Goal: Information Seeking & Learning: Learn about a topic

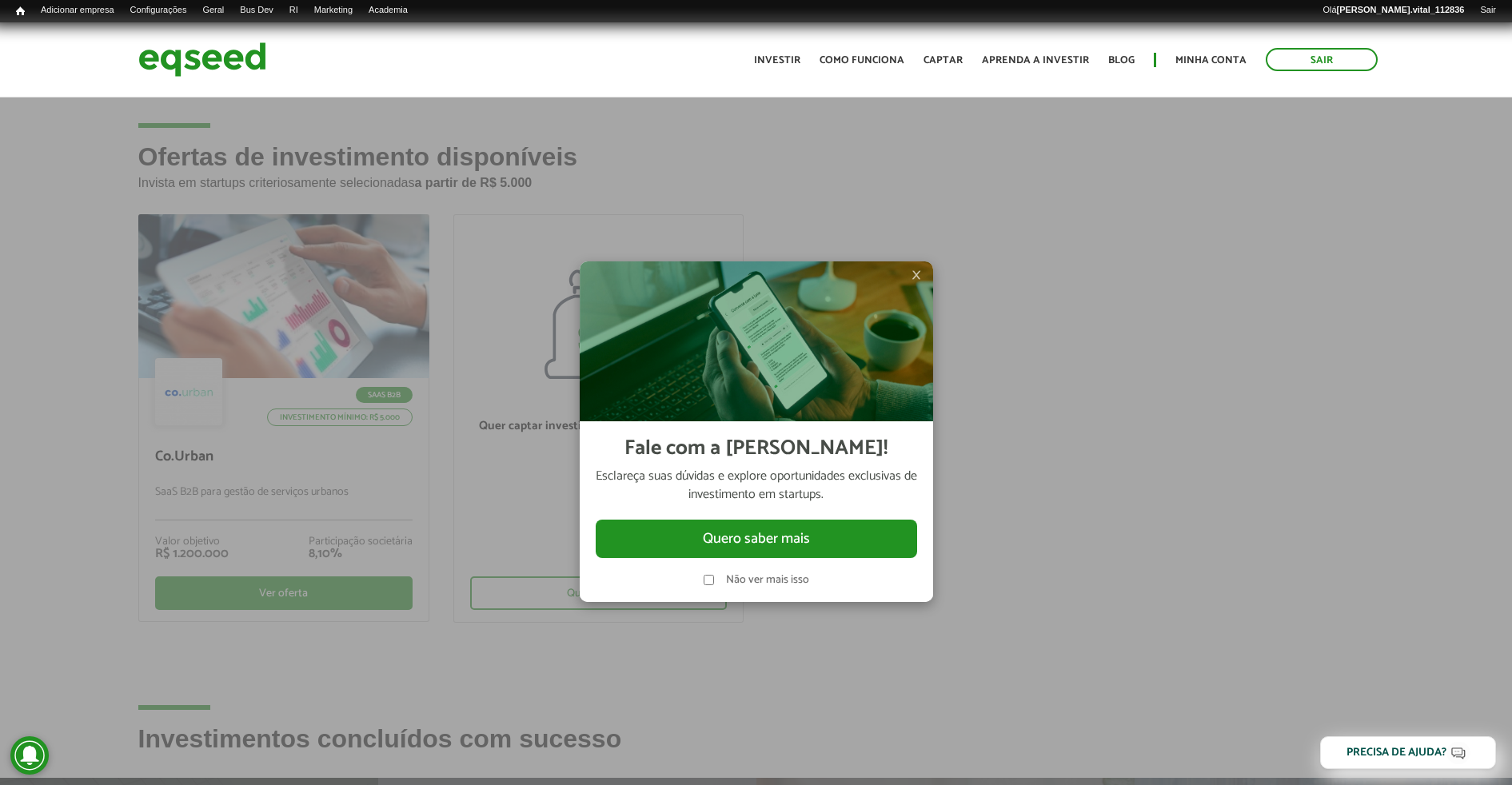
click at [914, 275] on span "×" at bounding box center [916, 275] width 10 height 19
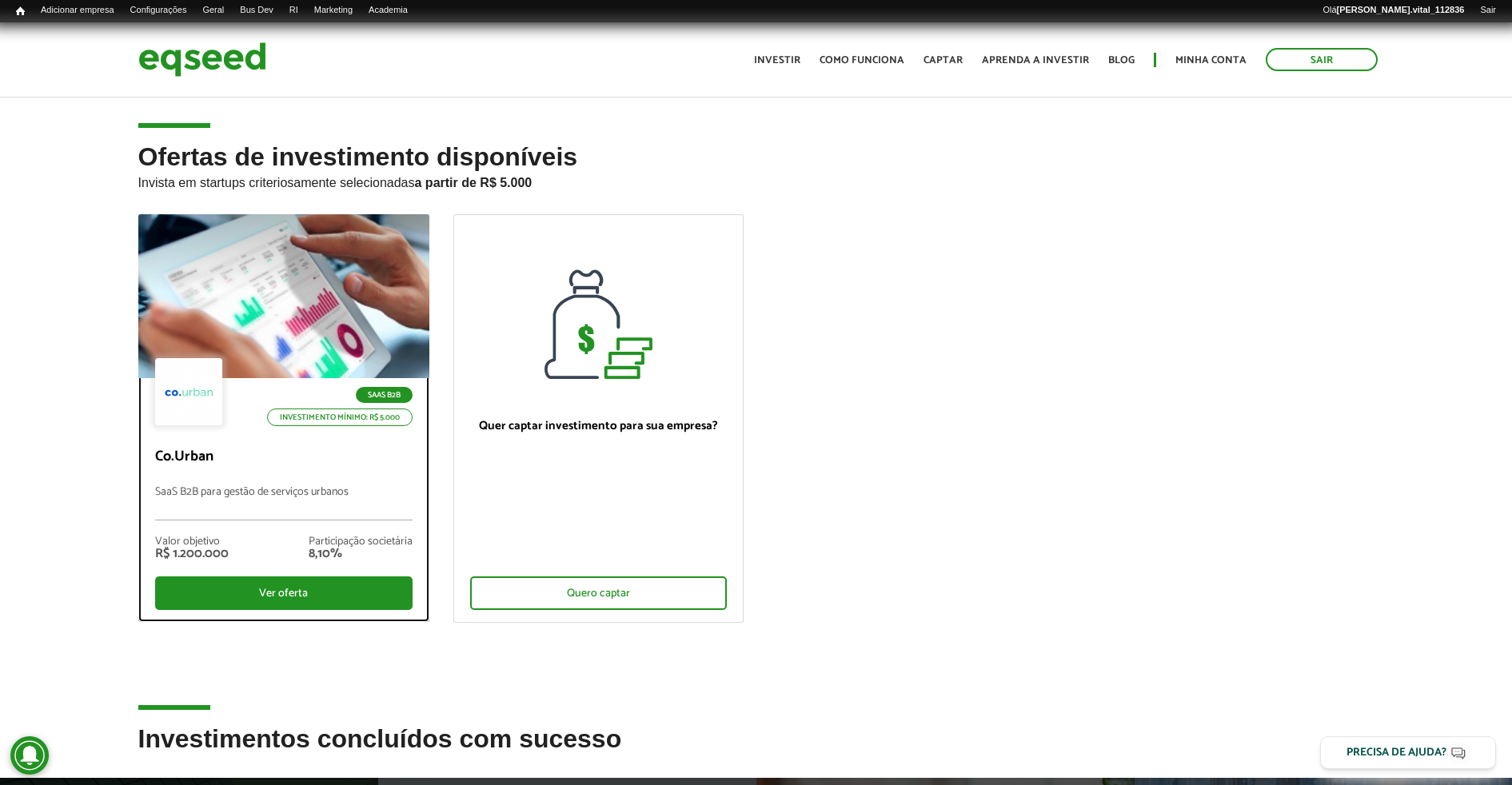
click at [309, 420] on p "Investimento mínimo: R$ 5.000" at bounding box center [340, 417] width 145 height 18
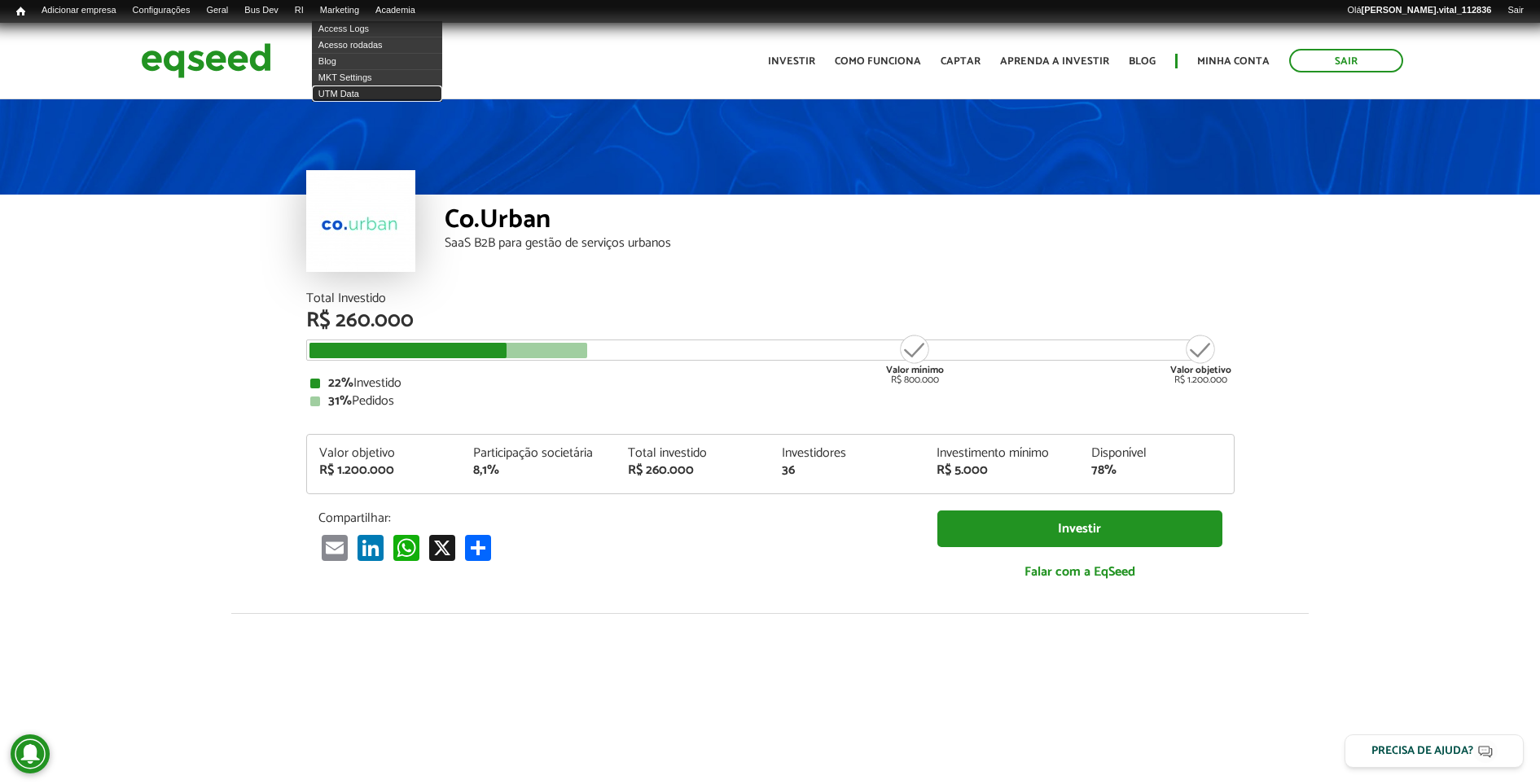
click at [359, 86] on link "UTM Data" at bounding box center [377, 94] width 131 height 16
